Goal: Register for event/course

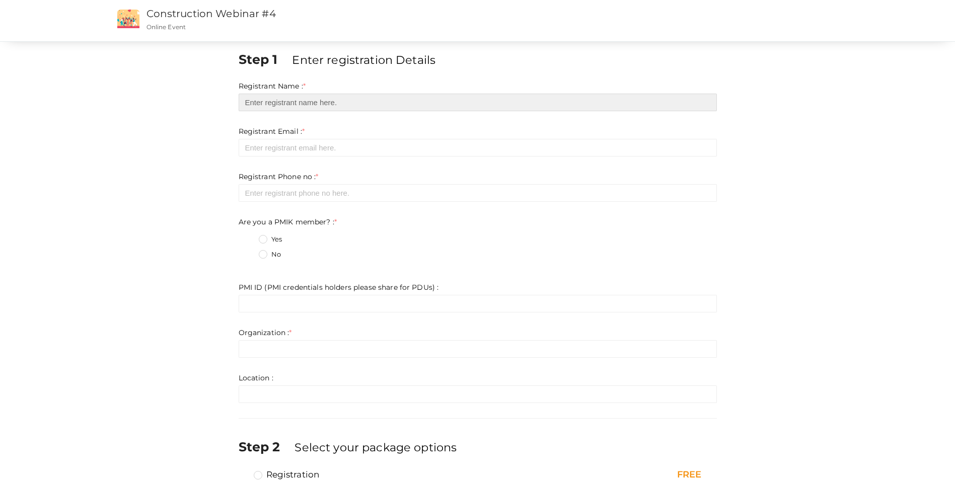
click at [301, 97] on input "text" at bounding box center [478, 103] width 478 height 18
type input "[PERSON_NAME] [PERSON_NAME]"
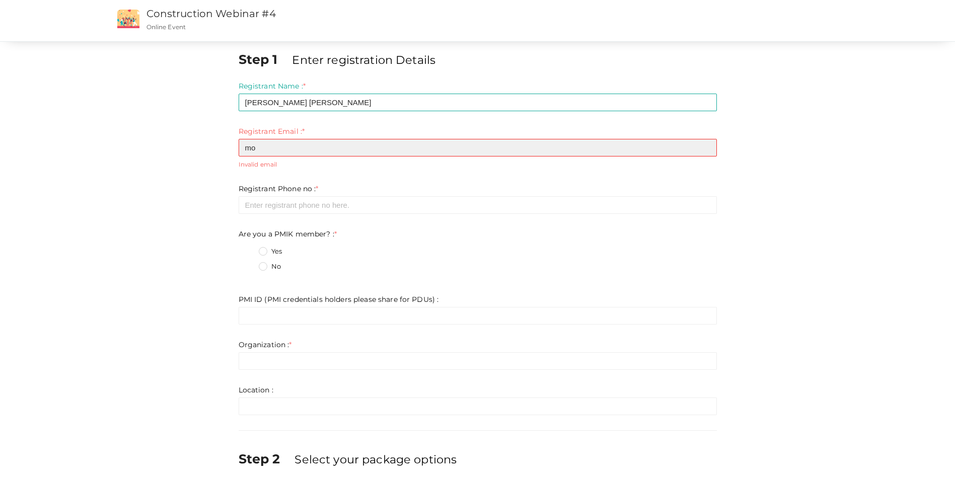
type input "[PERSON_NAME][EMAIL_ADDRESS][PERSON_NAME][PERSON_NAME][DOMAIN_NAME]"
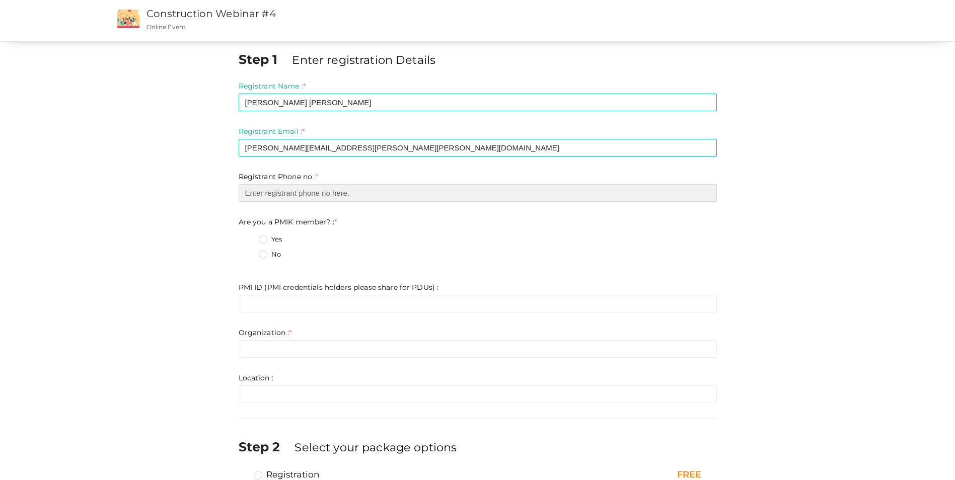
click at [319, 190] on input "number" at bounding box center [478, 193] width 478 height 18
type input "97433566174"
click at [276, 222] on label "Are you a PMIK member? : *" at bounding box center [288, 222] width 99 height 10
click at [282, 222] on label "Are you a PMIK member? : *" at bounding box center [288, 222] width 99 height 10
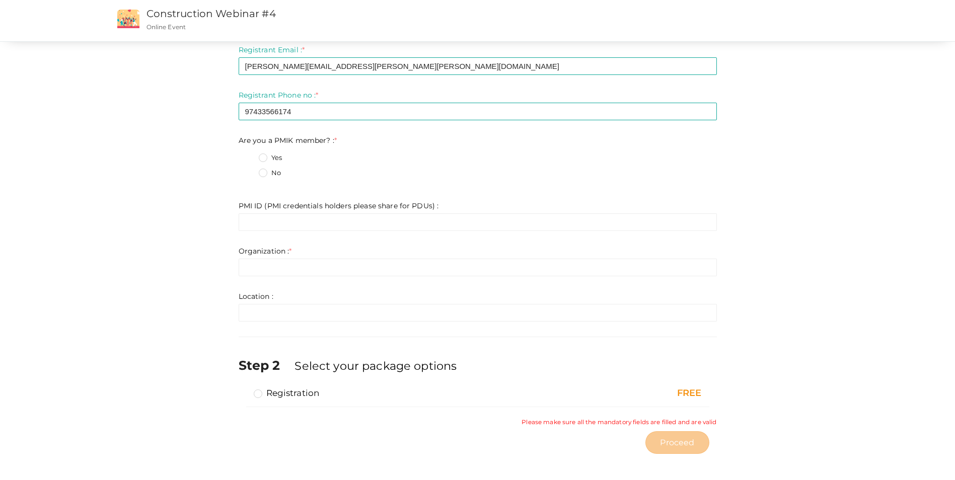
scroll to position [86, 0]
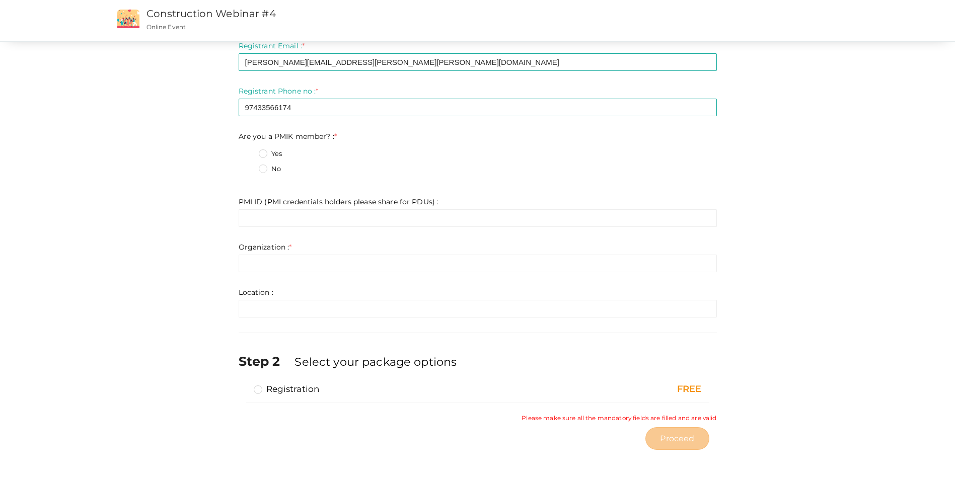
click at [262, 170] on label "No" at bounding box center [270, 169] width 22 height 10
click at [249, 166] on member\?\+1 "No" at bounding box center [249, 166] width 0 height 0
click at [265, 151] on label "Yes" at bounding box center [270, 154] width 23 height 10
click at [249, 151] on member\?\+0 "Yes" at bounding box center [249, 151] width 0 height 0
click at [256, 392] on label "Registration" at bounding box center [287, 389] width 66 height 12
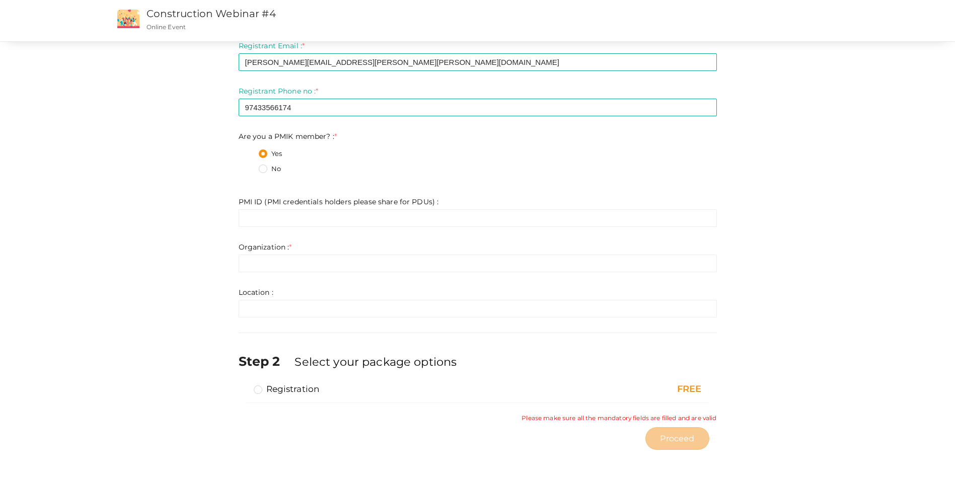
click at [244, 385] on input "Registration" at bounding box center [244, 385] width 0 height 0
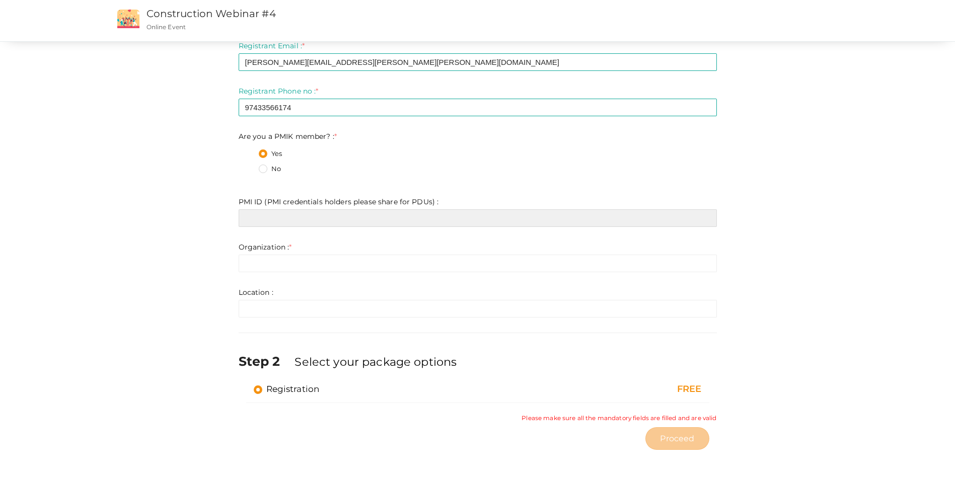
click at [285, 220] on input "text" at bounding box center [478, 218] width 478 height 18
type input "[PERSON_NAME][EMAIL_ADDRESS][PERSON_NAME][PERSON_NAME][DOMAIN_NAME]"
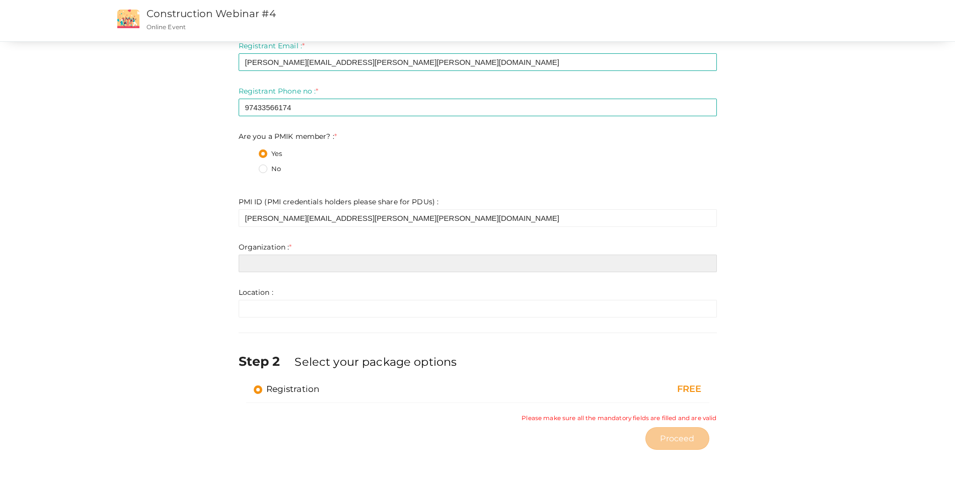
type input "[PERSON_NAME][EMAIL_ADDRESS][PERSON_NAME][PERSON_NAME][DOMAIN_NAME]"
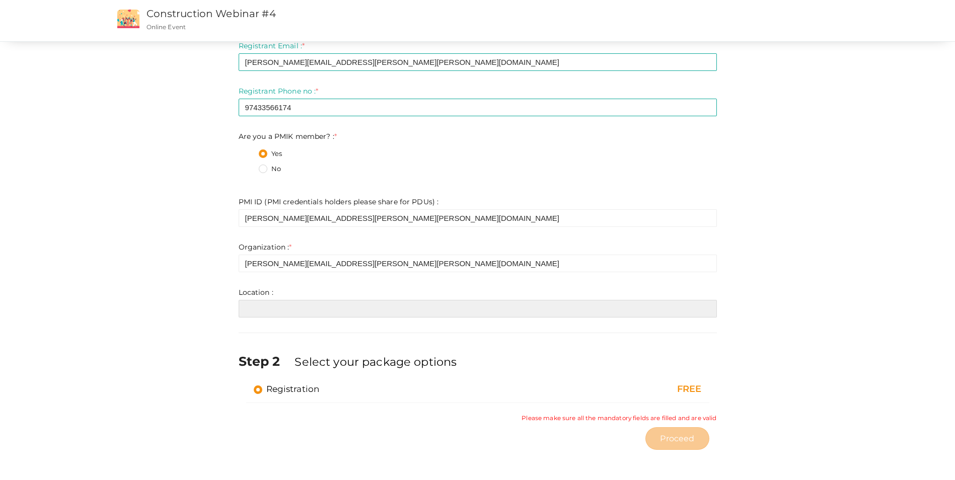
type input "[PERSON_NAME][EMAIL_ADDRESS][PERSON_NAME][PERSON_NAME][DOMAIN_NAME]"
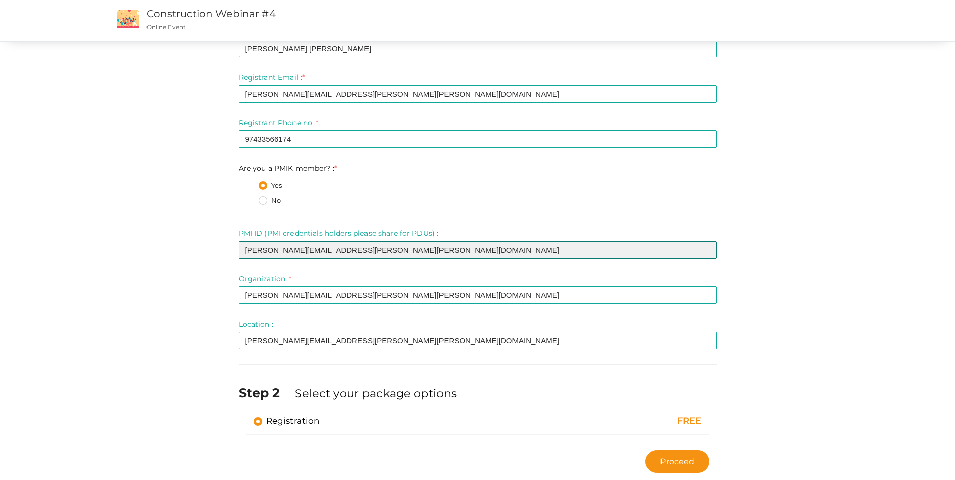
scroll to position [77, 0]
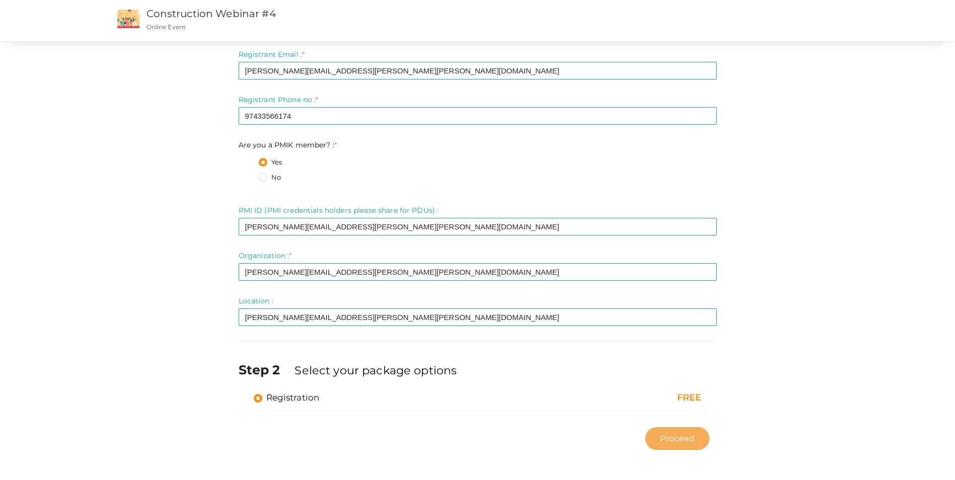
click at [678, 441] on span "Proceed" at bounding box center [677, 439] width 34 height 12
